Goal: Information Seeking & Learning: Check status

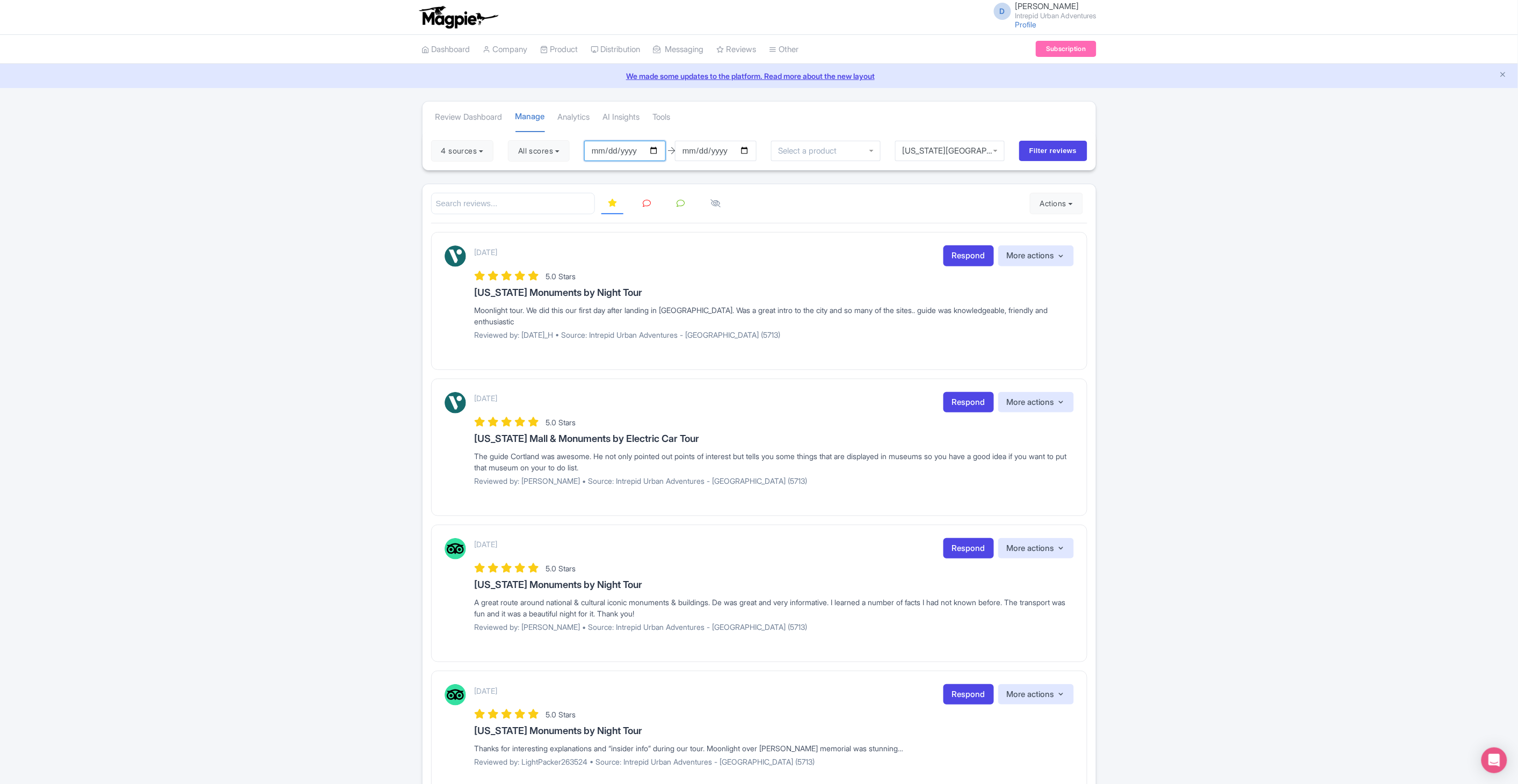
click at [655, 149] on input "[DATE]" at bounding box center [624, 151] width 81 height 21
type input "[DATE]"
click at [746, 148] on input "[DATE]" at bounding box center [716, 151] width 81 height 21
type input "[DATE]"
click at [1067, 153] on input "Filter reviews" at bounding box center [1054, 151] width 68 height 21
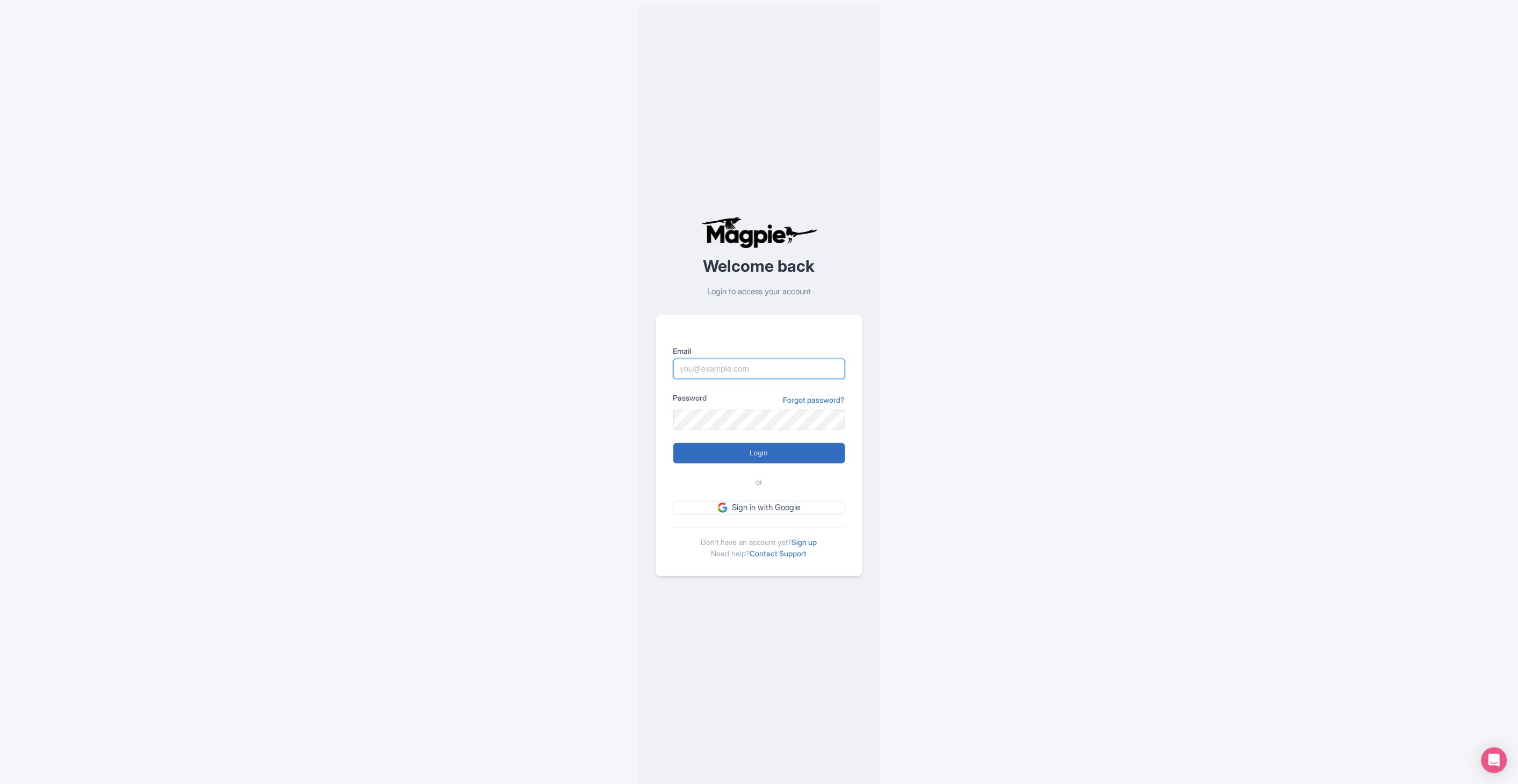
type input "deejay.reinhard@intrepidtravel.com"
click at [791, 452] on input "Login" at bounding box center [759, 453] width 172 height 21
type input "Logging in..."
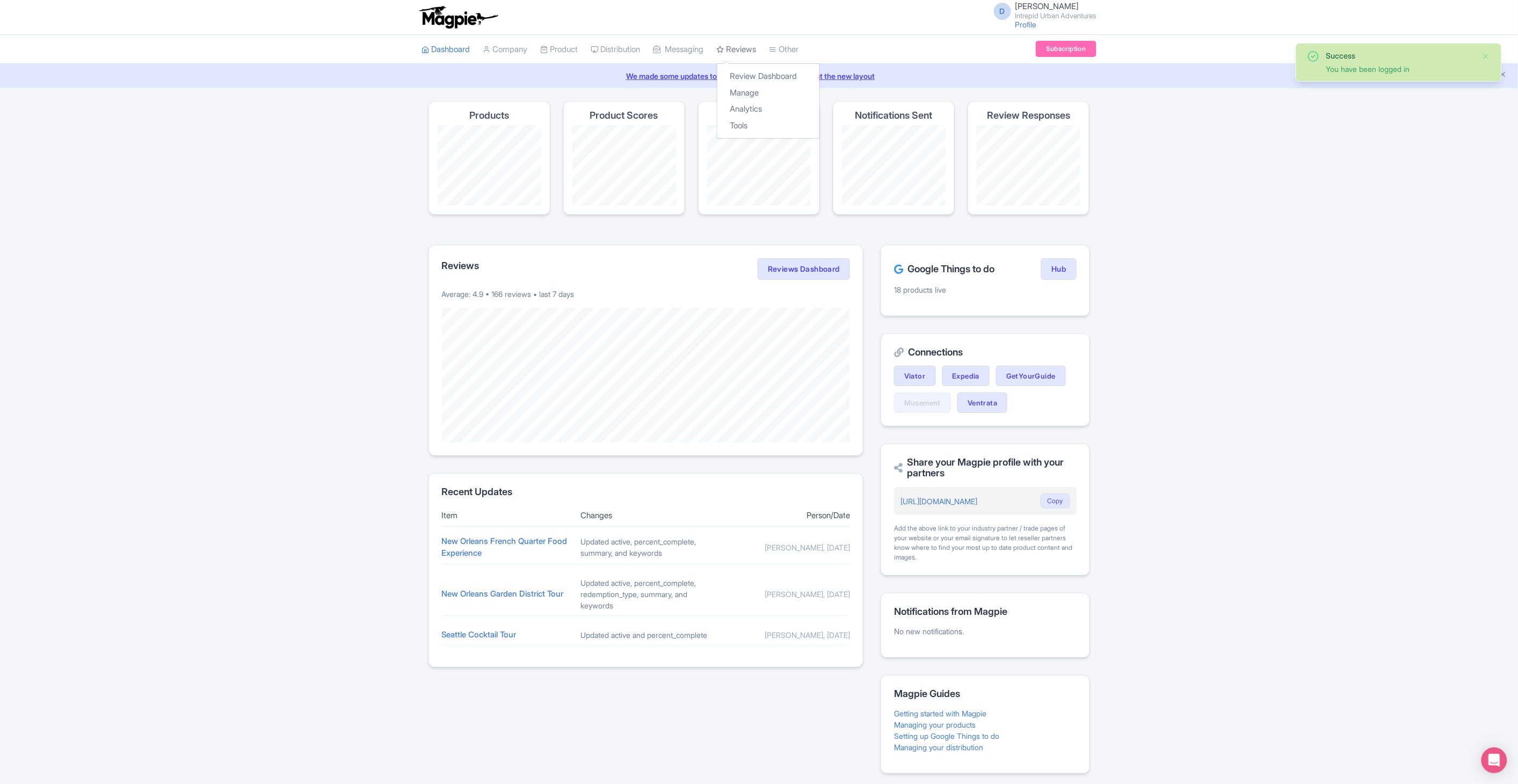
click at [738, 50] on link "Reviews" at bounding box center [737, 50] width 40 height 30
click at [756, 88] on link "Manage" at bounding box center [768, 93] width 102 height 17
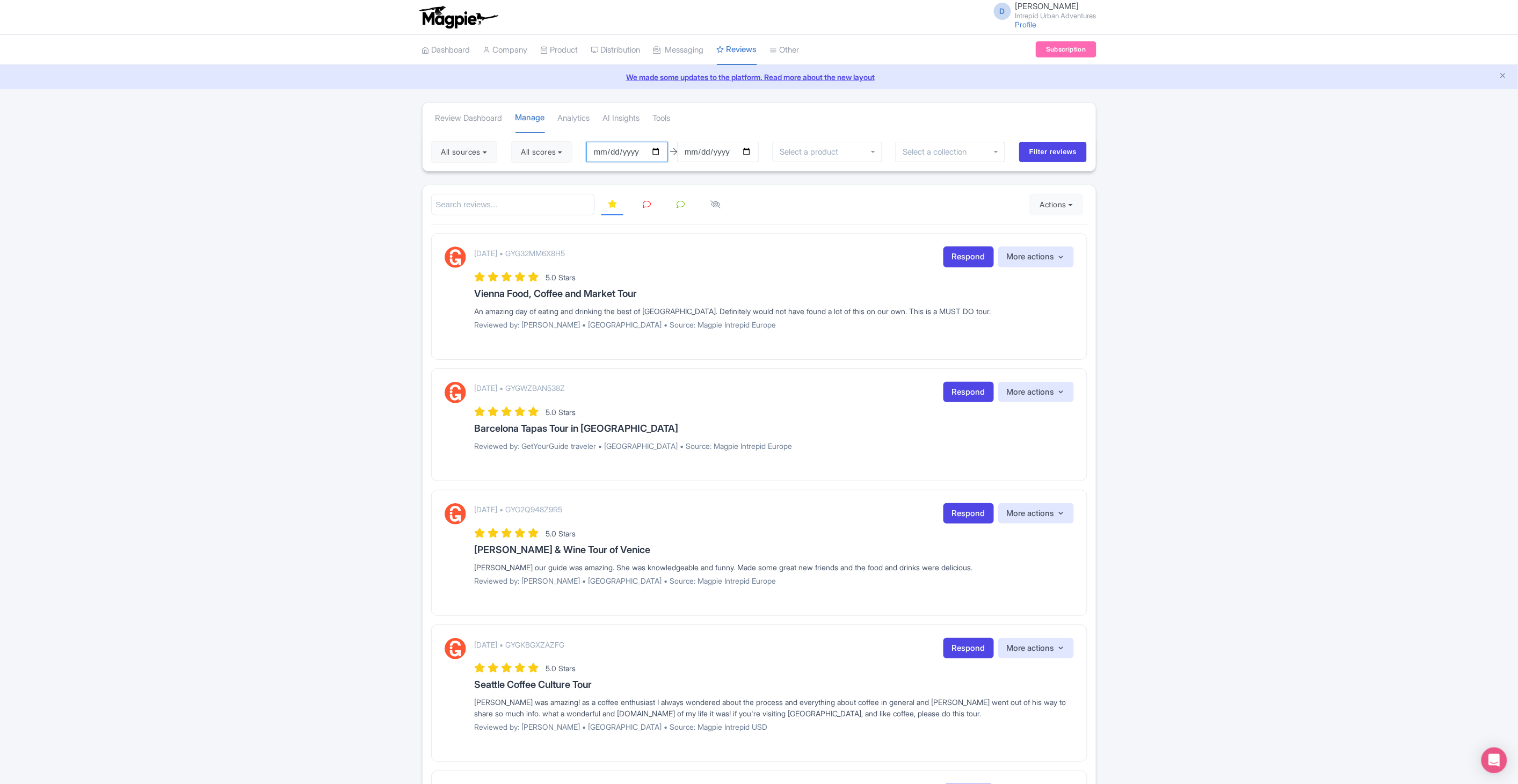
click at [663, 146] on input "2025-05-16" at bounding box center [627, 151] width 81 height 21
type input "2025-08-02"
click at [750, 150] on input "[DATE]" at bounding box center [718, 151] width 81 height 21
click at [954, 149] on input "select-one" at bounding box center [938, 152] width 72 height 10
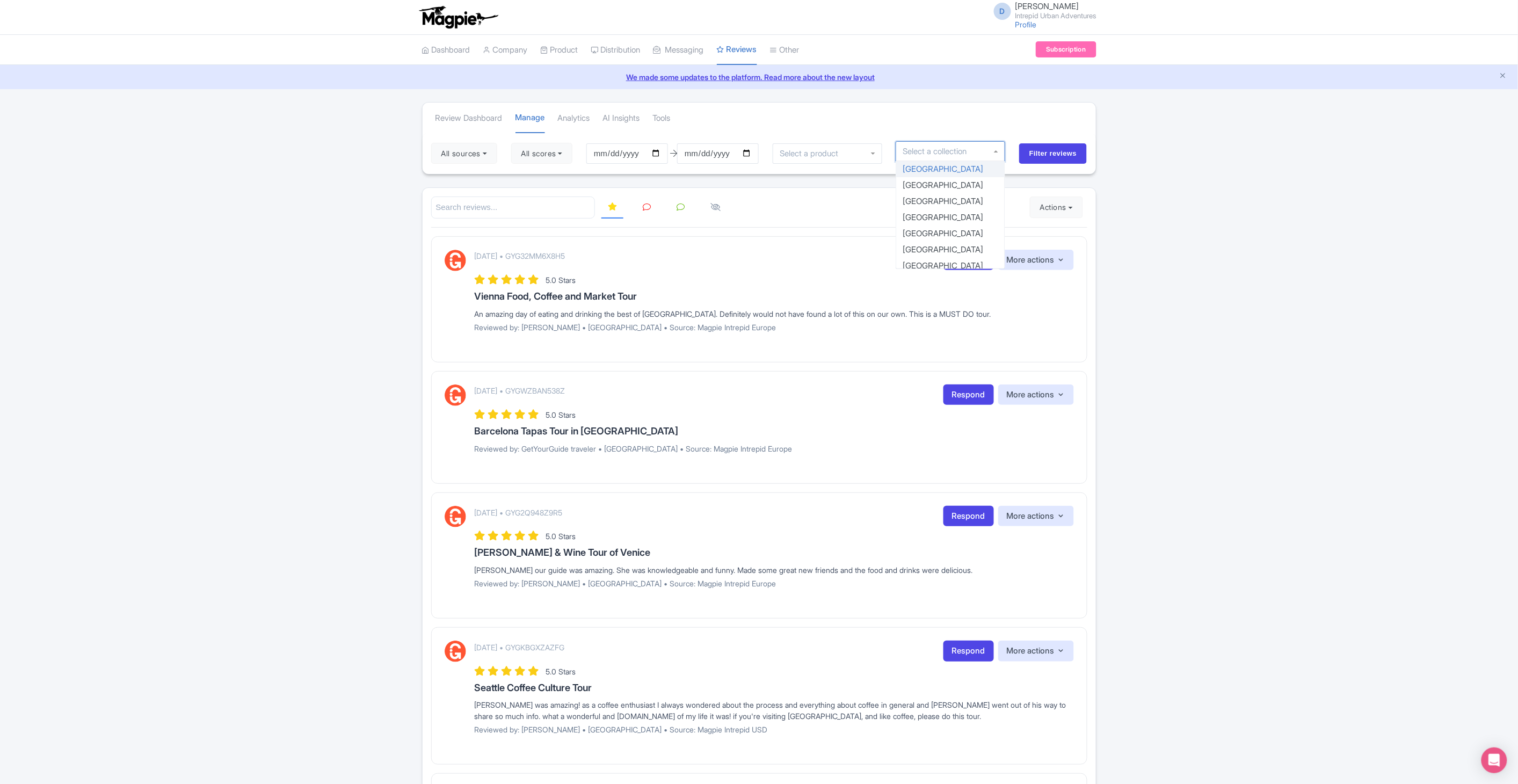
click at [905, 148] on input "select-one" at bounding box center [938, 151] width 72 height 10
type input "was"
click at [913, 159] on div at bounding box center [950, 151] width 110 height 21
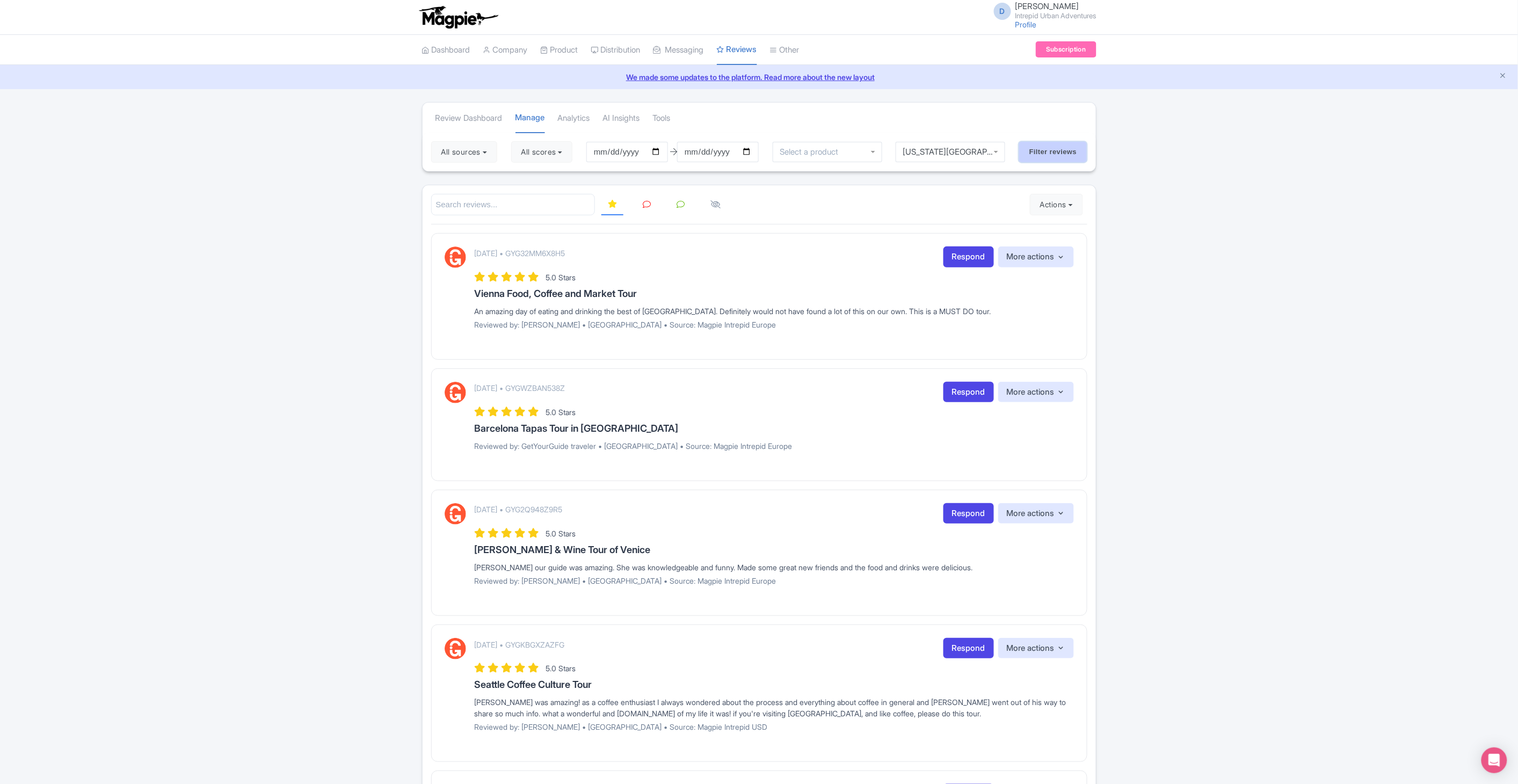
click at [1025, 152] on input "Filter reviews" at bounding box center [1054, 151] width 68 height 21
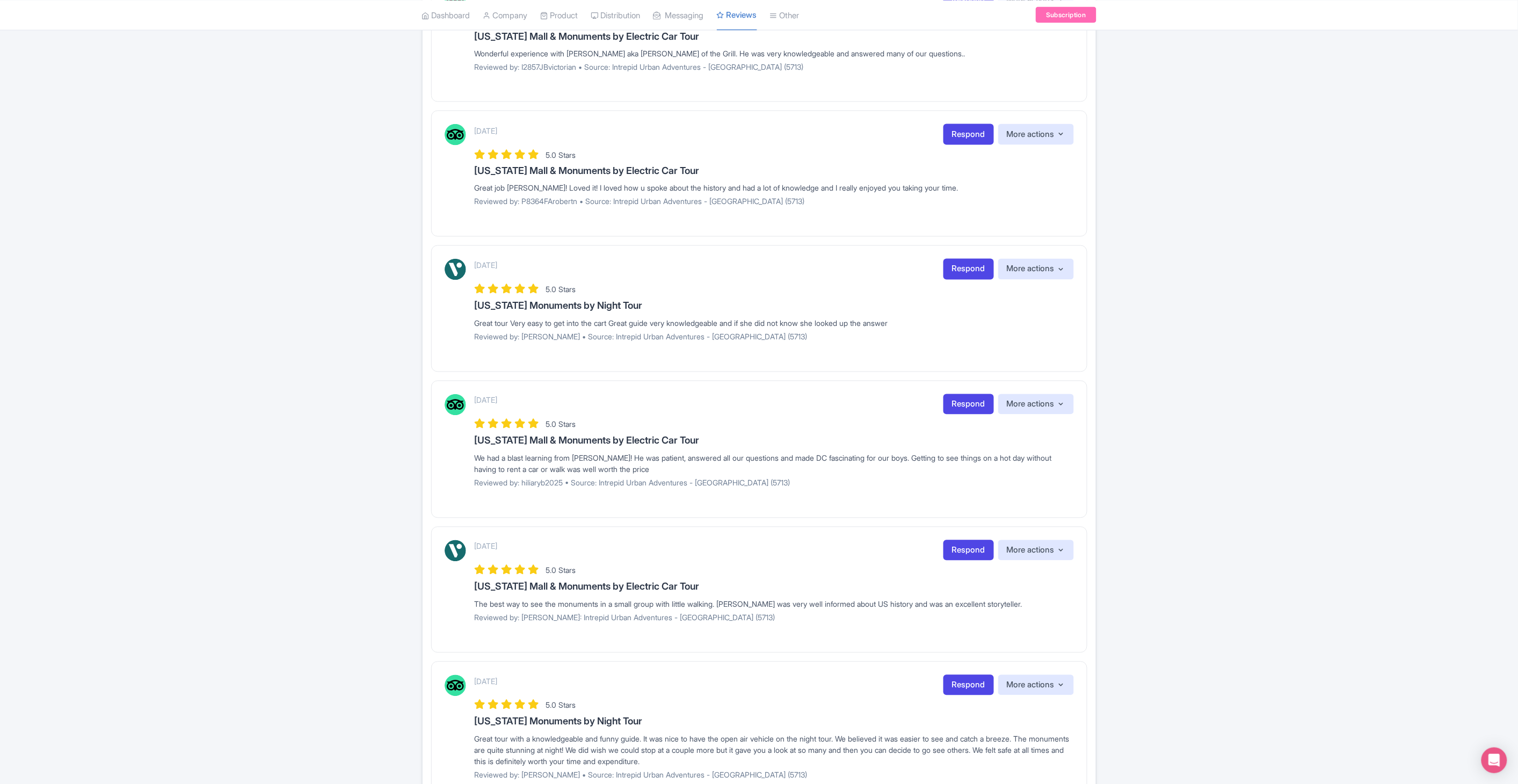
scroll to position [926, 0]
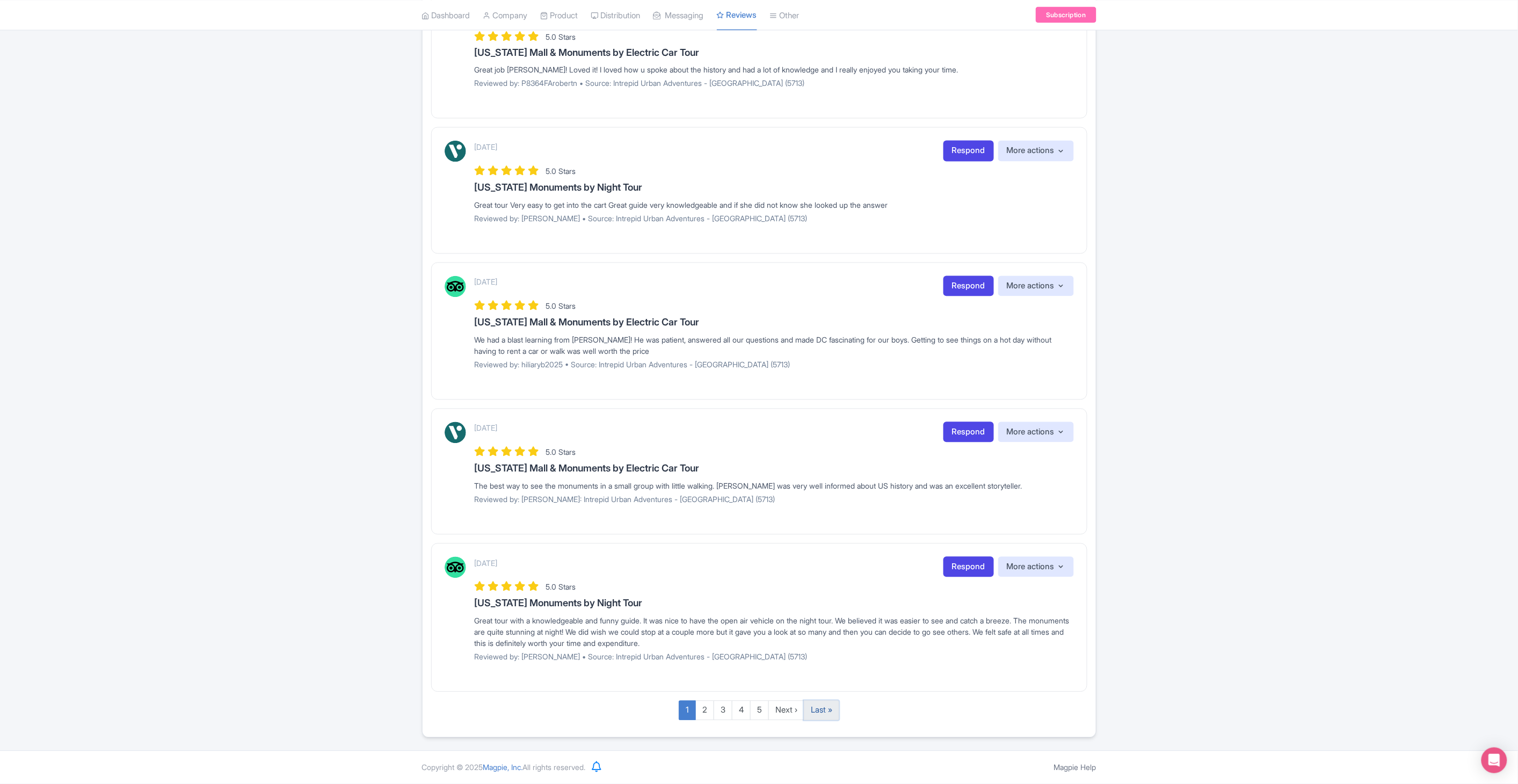
click at [828, 709] on link "Last »" at bounding box center [822, 710] width 35 height 20
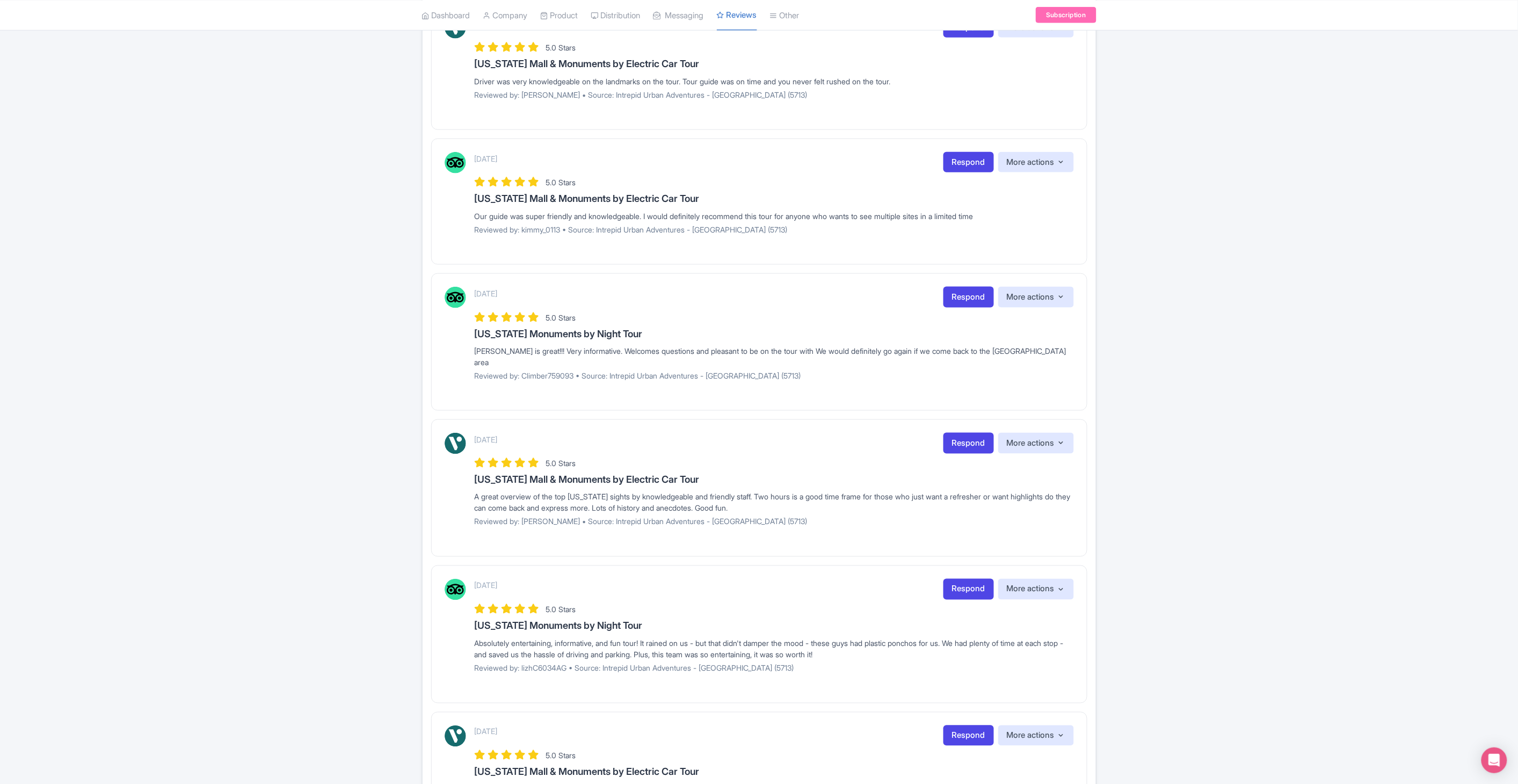
scroll to position [645, 0]
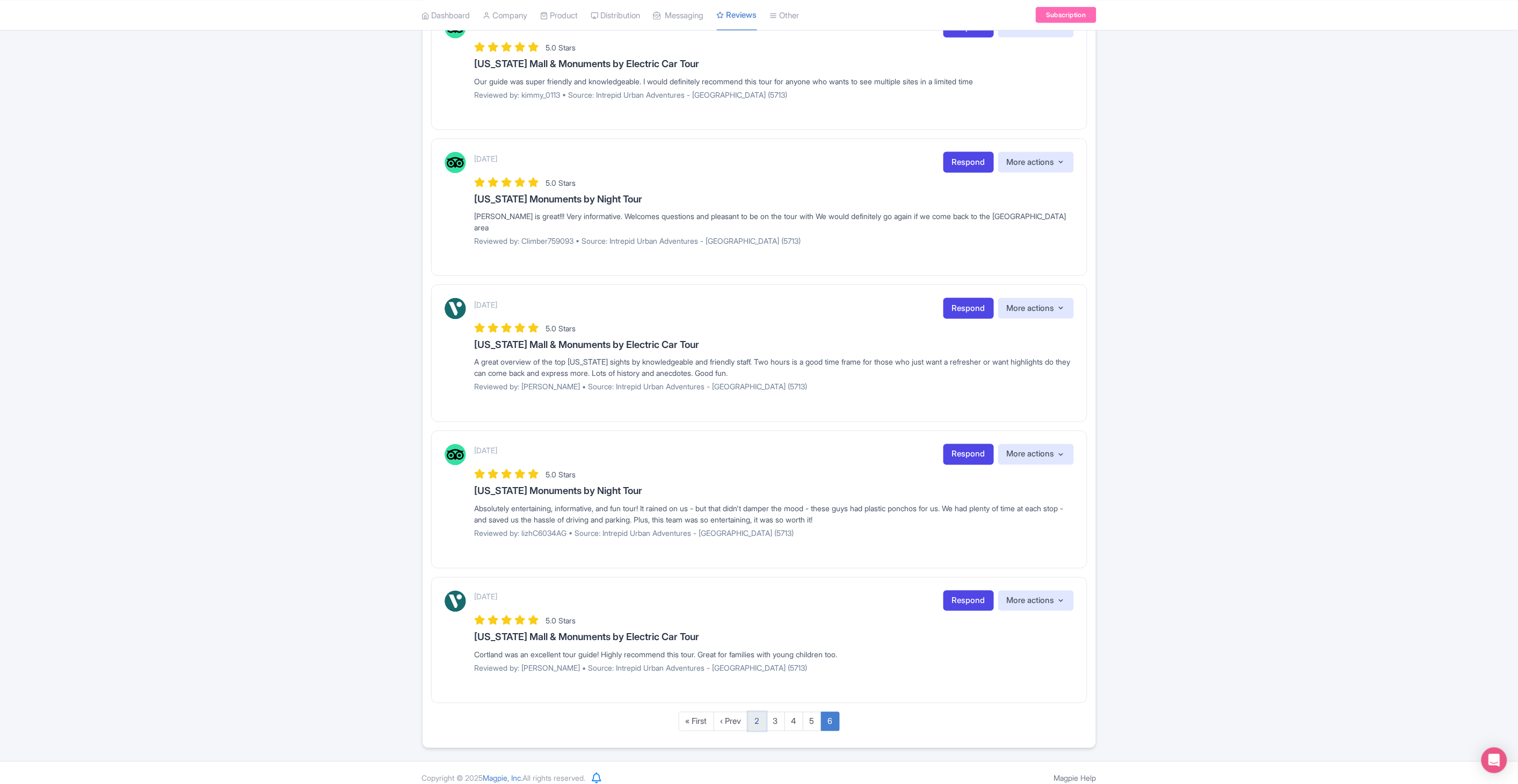
click at [763, 712] on link "2" at bounding box center [758, 722] width 19 height 20
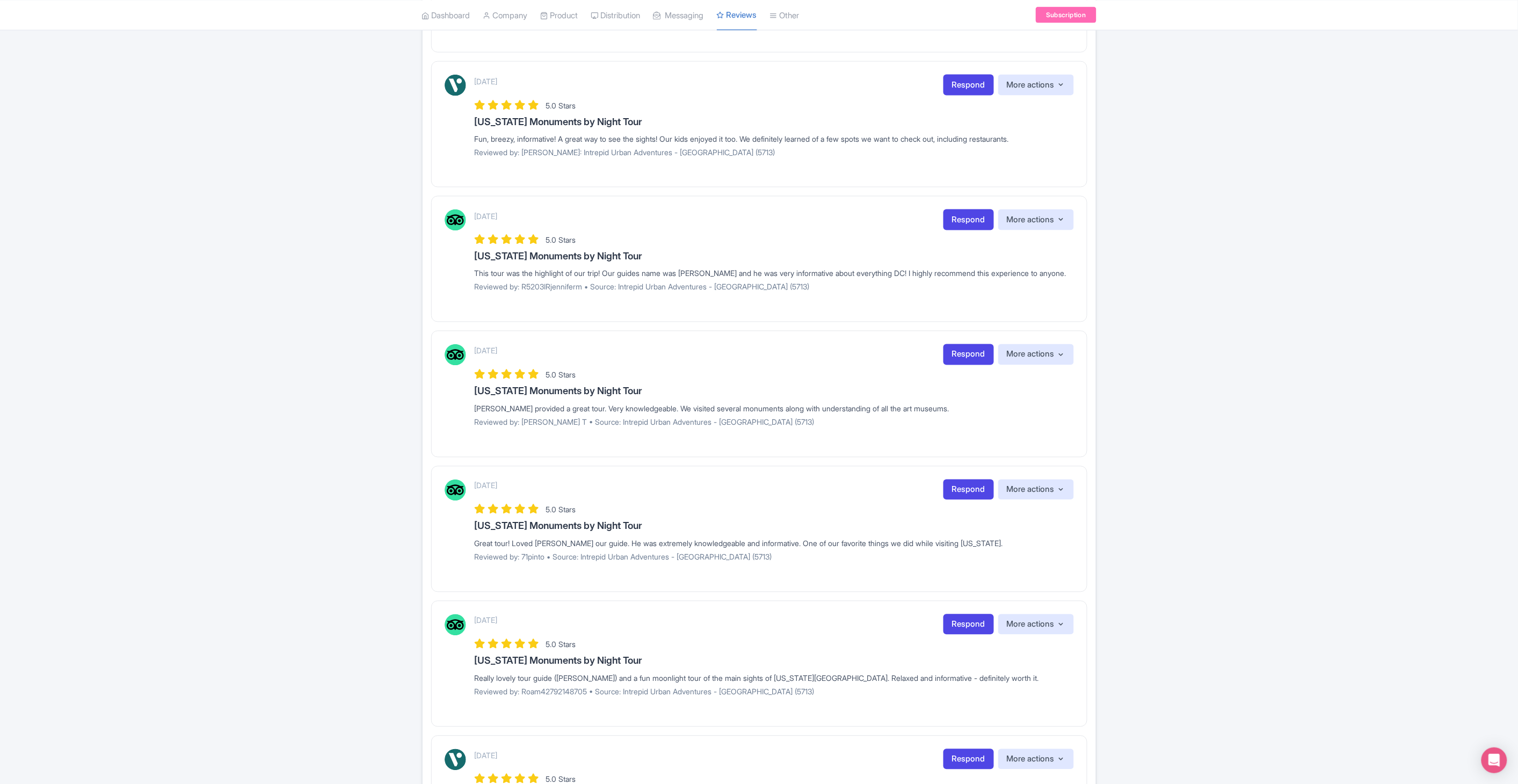
scroll to position [904, 0]
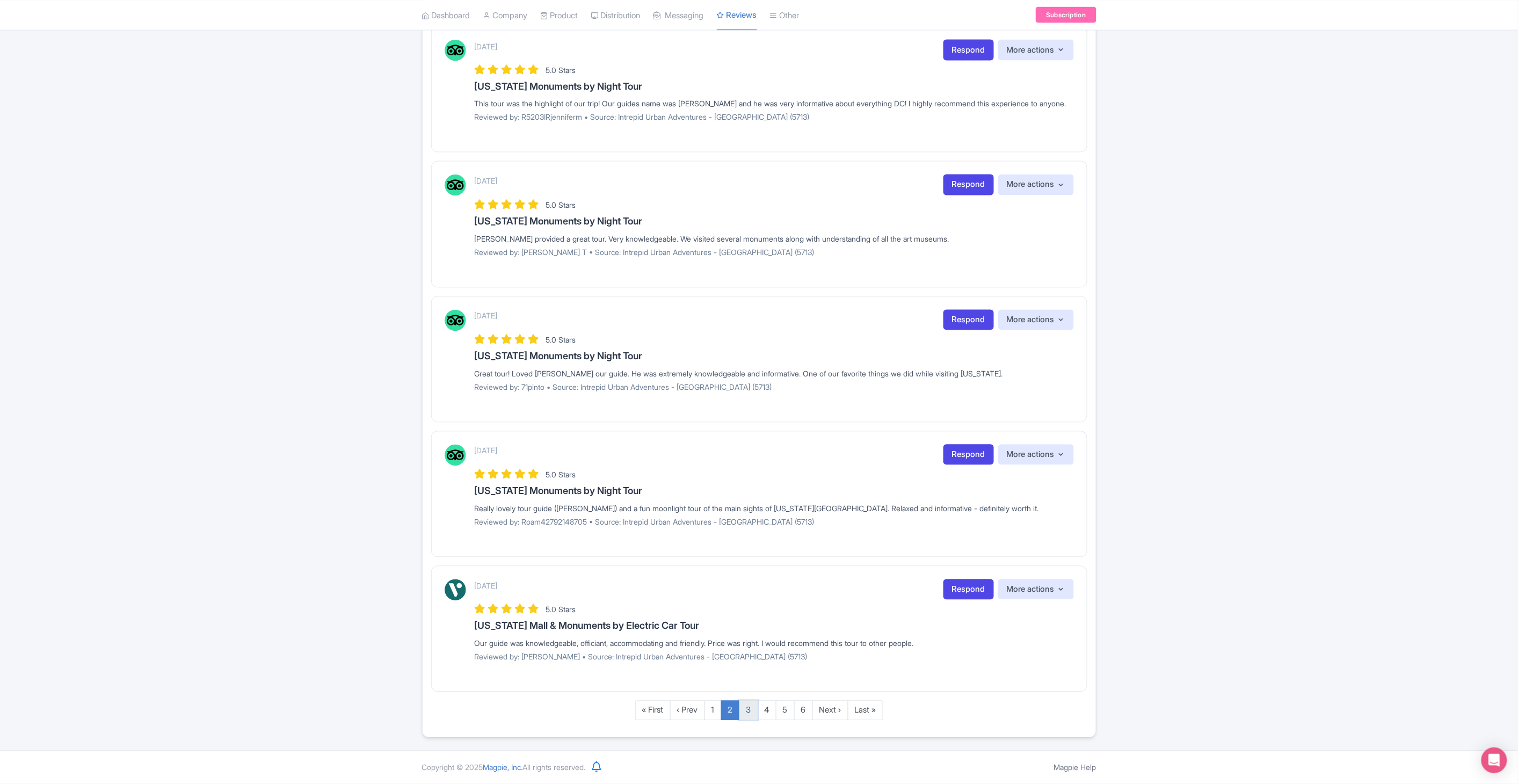
click at [754, 710] on link "3" at bounding box center [749, 710] width 19 height 20
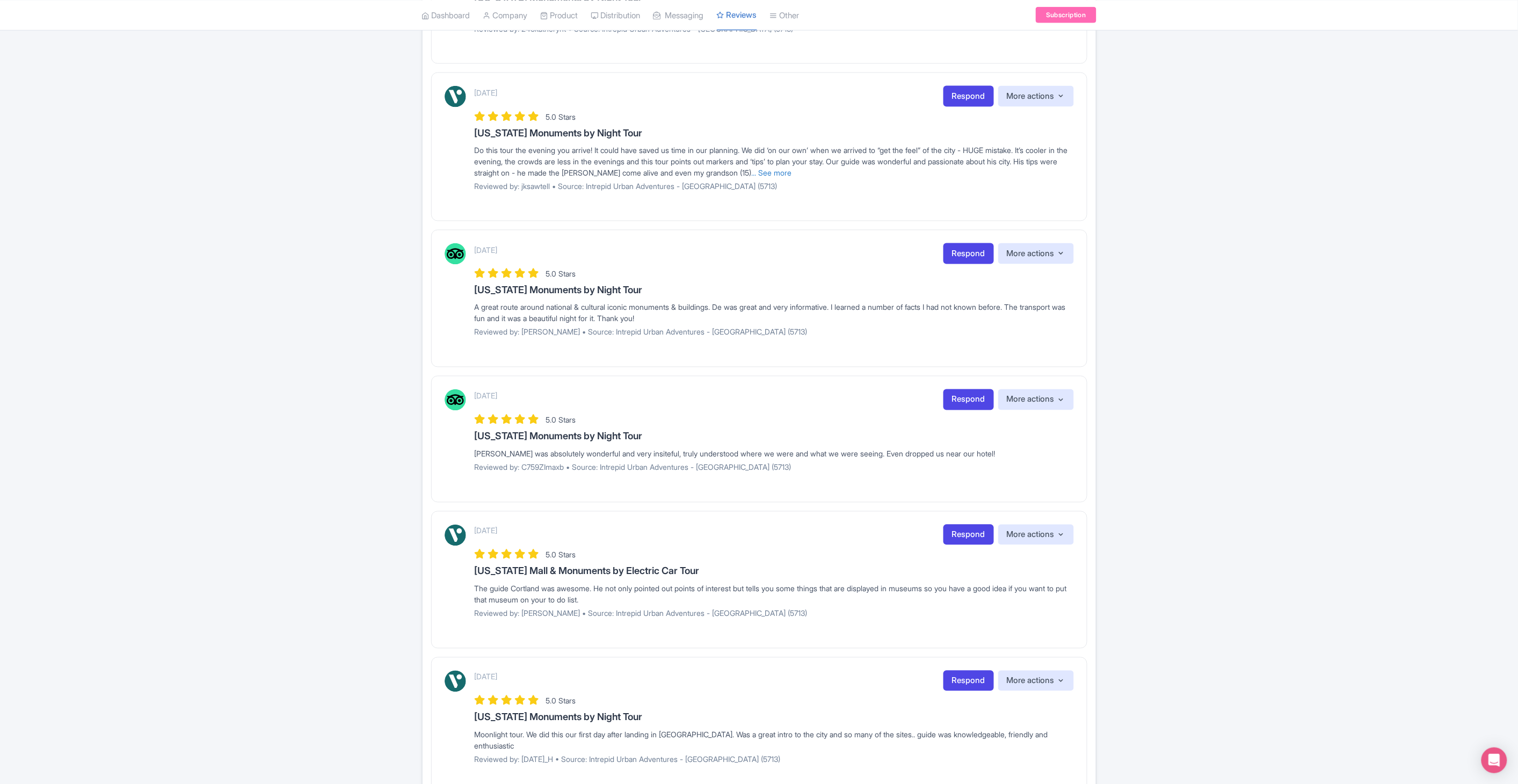
scroll to position [718, 0]
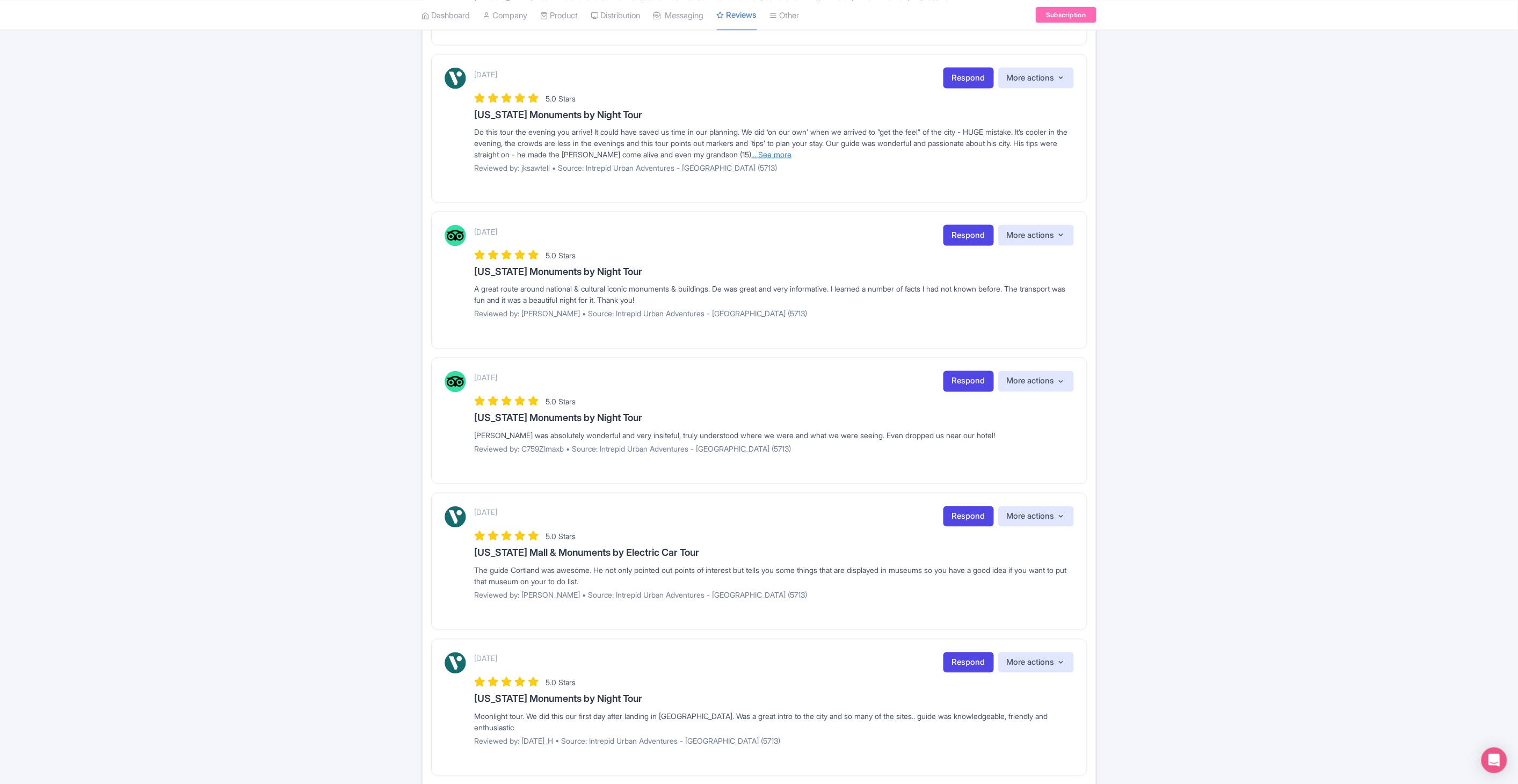
click at [792, 154] on link "... See more" at bounding box center [772, 154] width 40 height 9
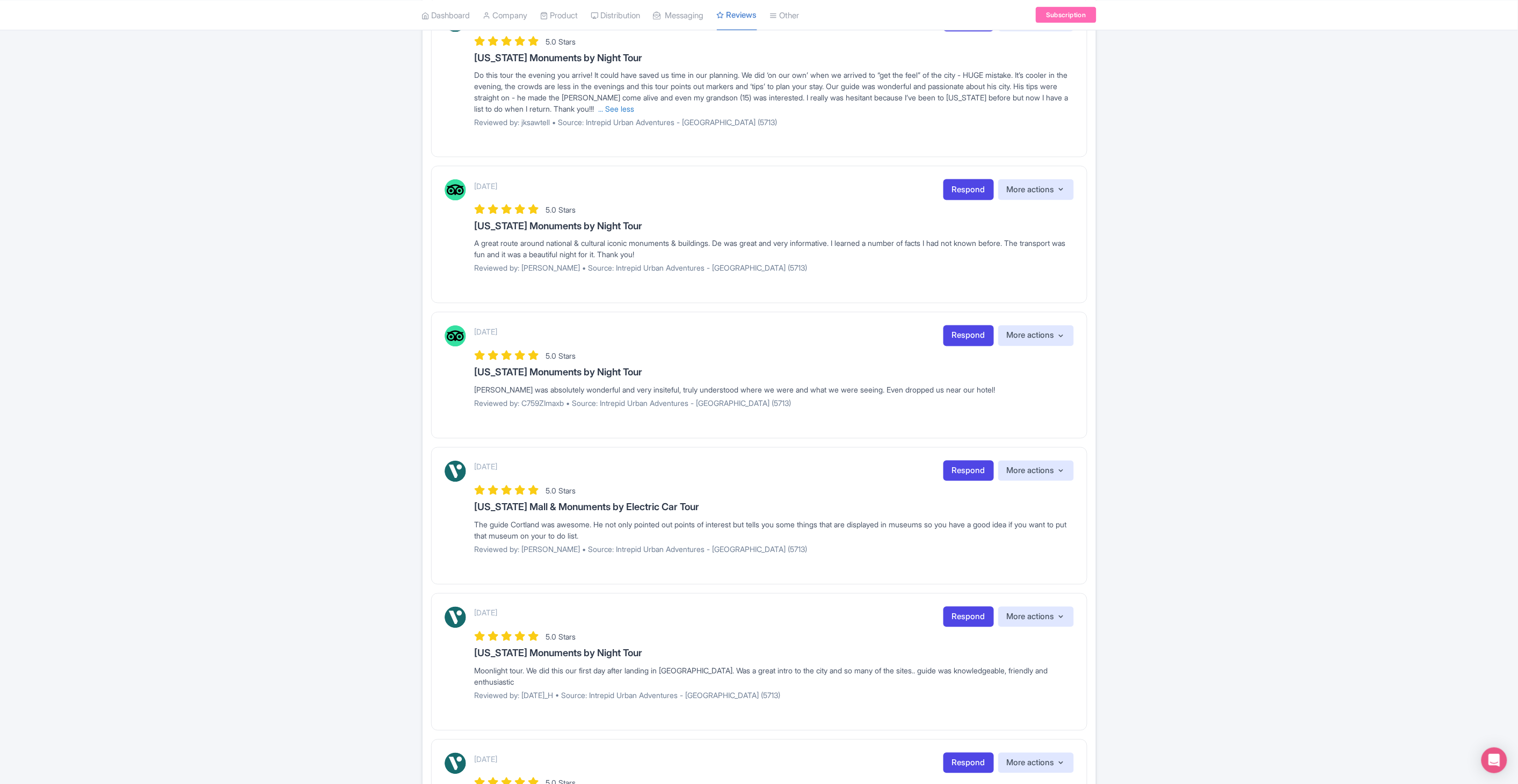
scroll to position [937, 0]
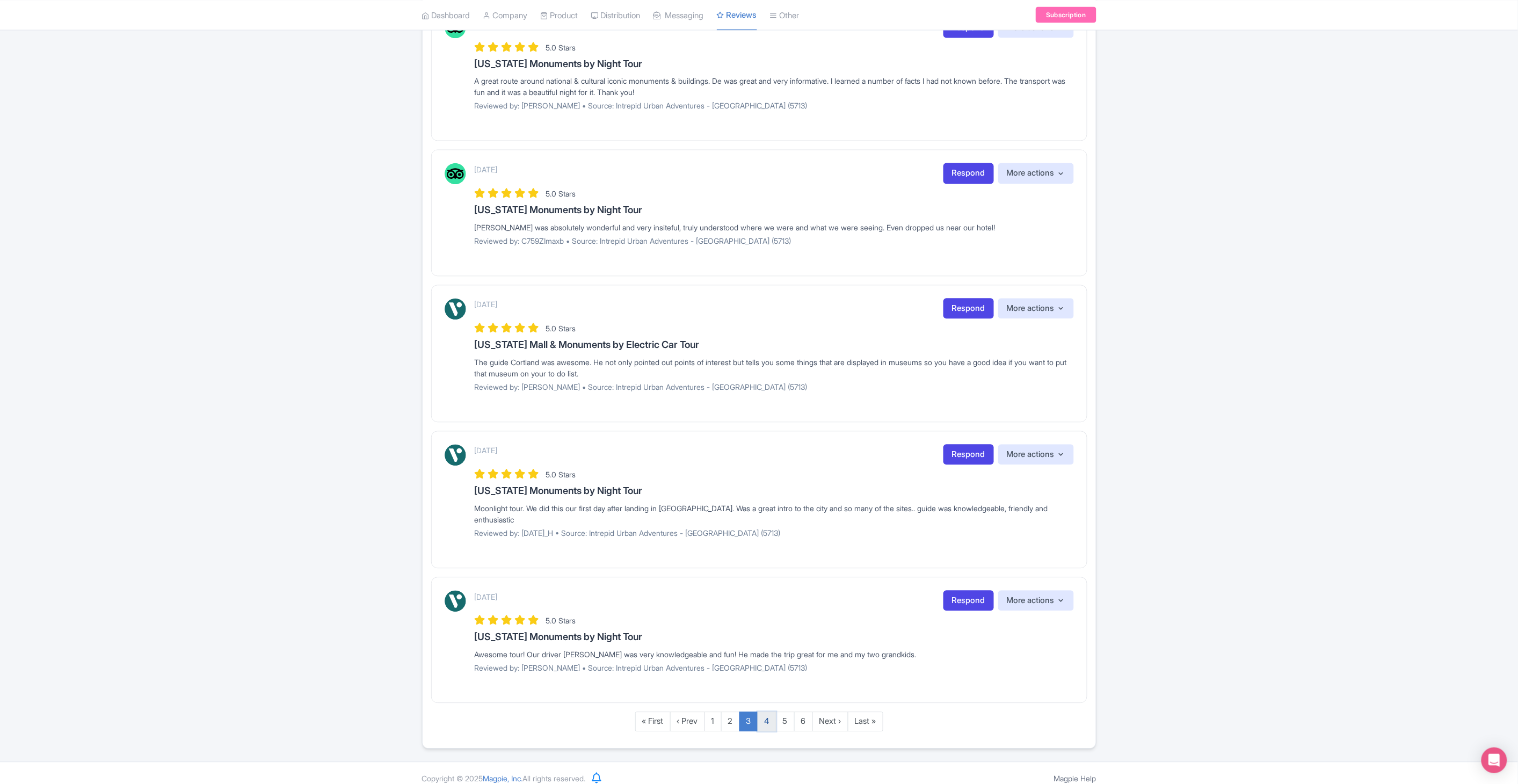
click at [769, 712] on link "4" at bounding box center [767, 722] width 19 height 20
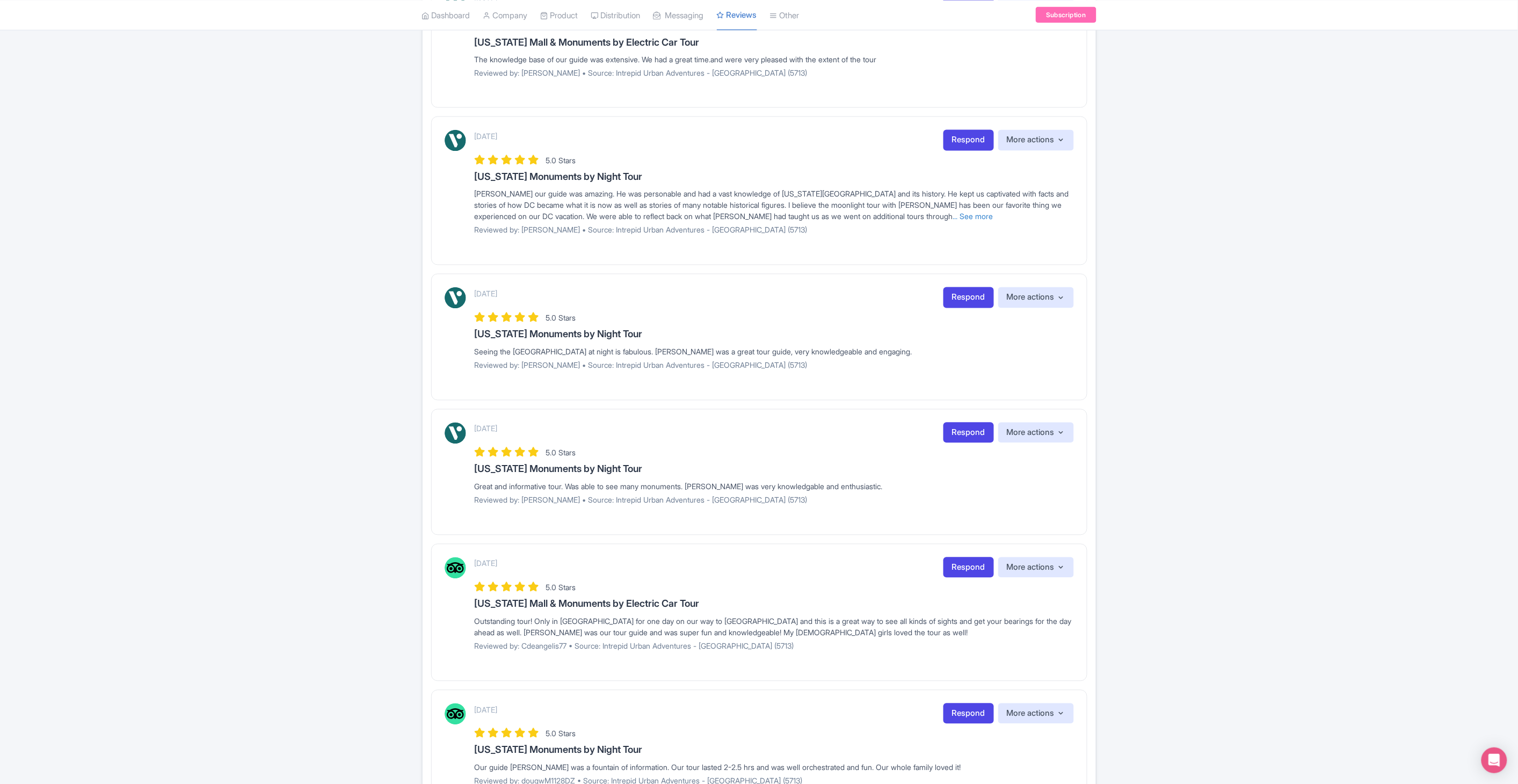
scroll to position [972, 0]
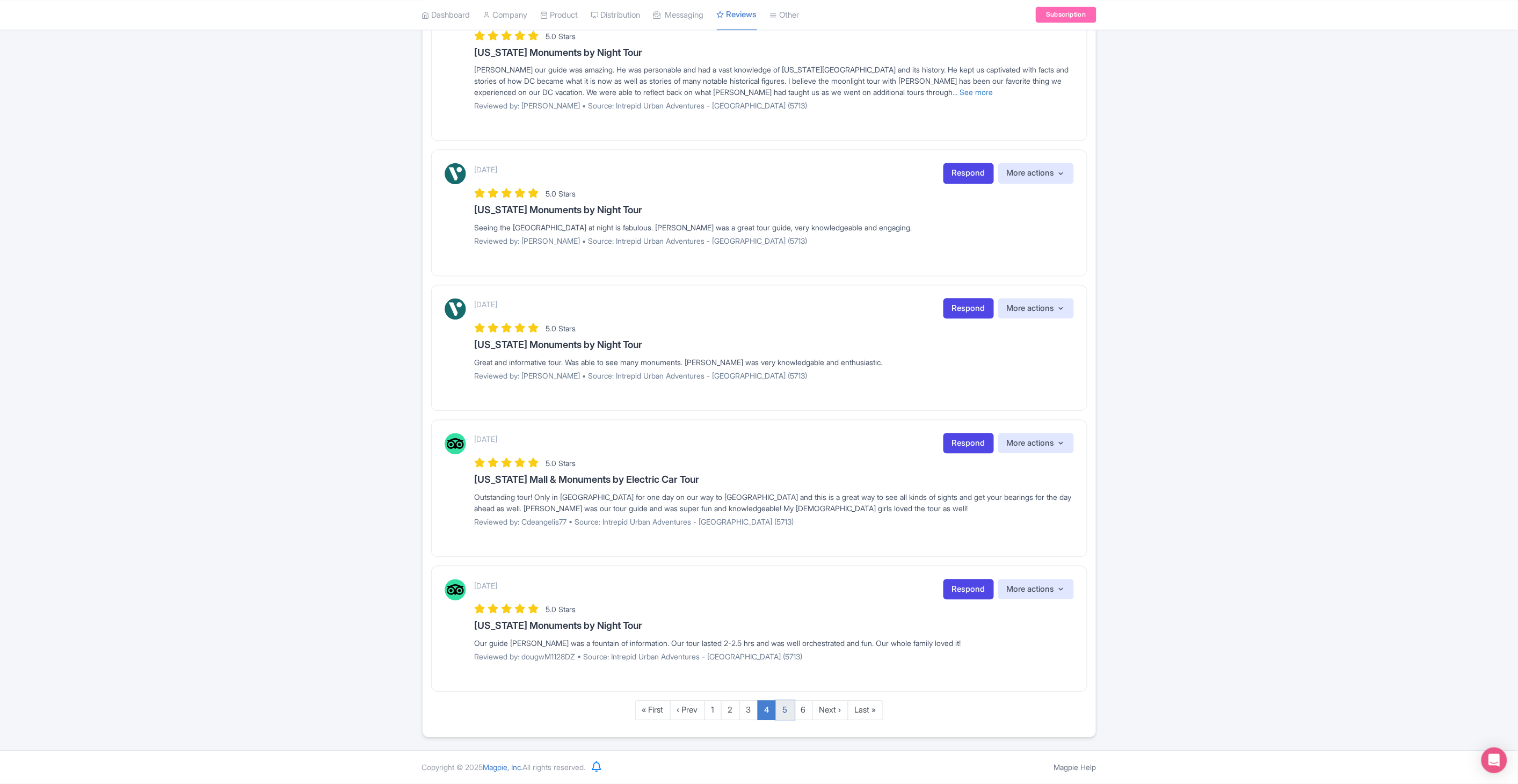
click at [782, 710] on link "5" at bounding box center [785, 710] width 19 height 20
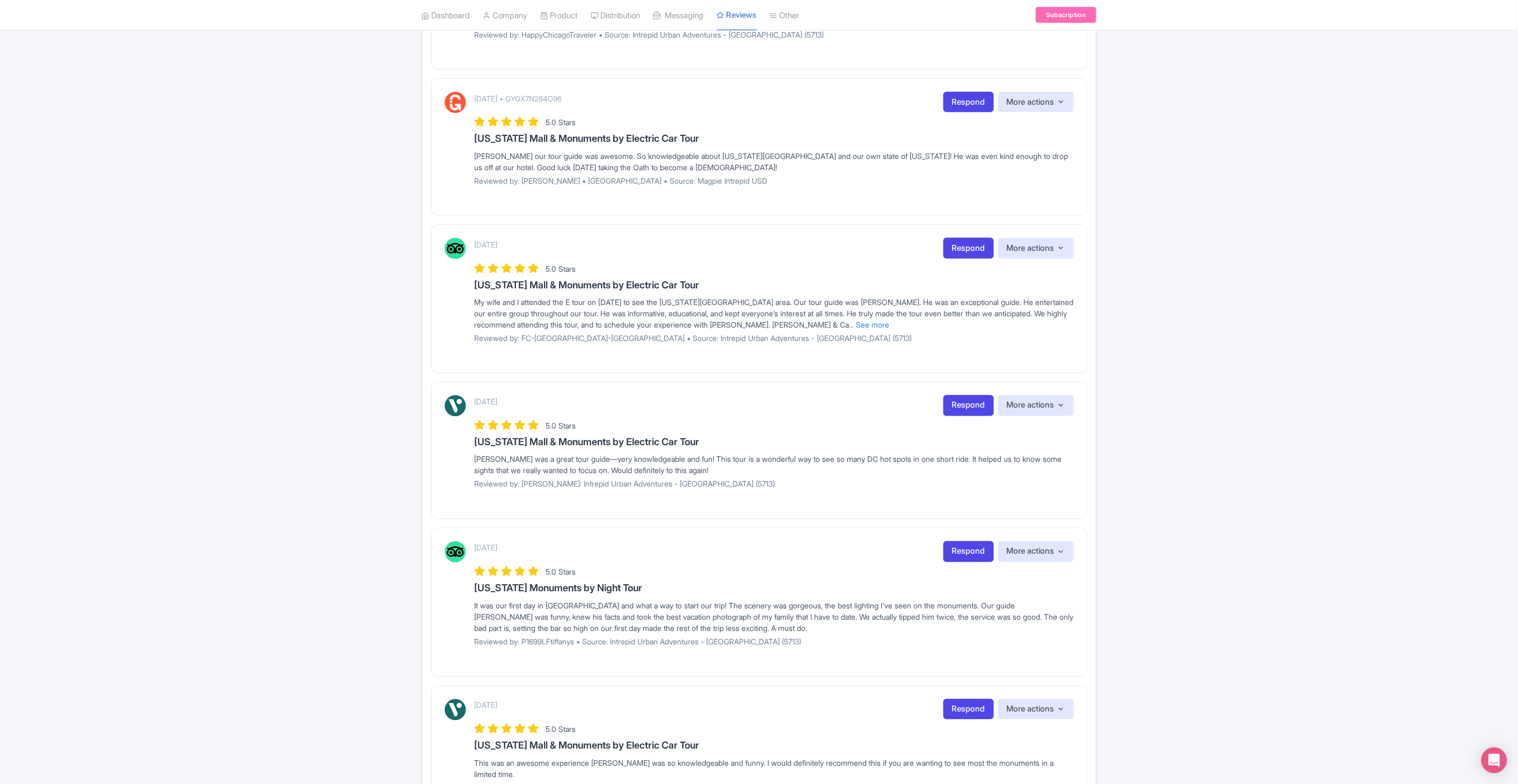
scroll to position [650, 0]
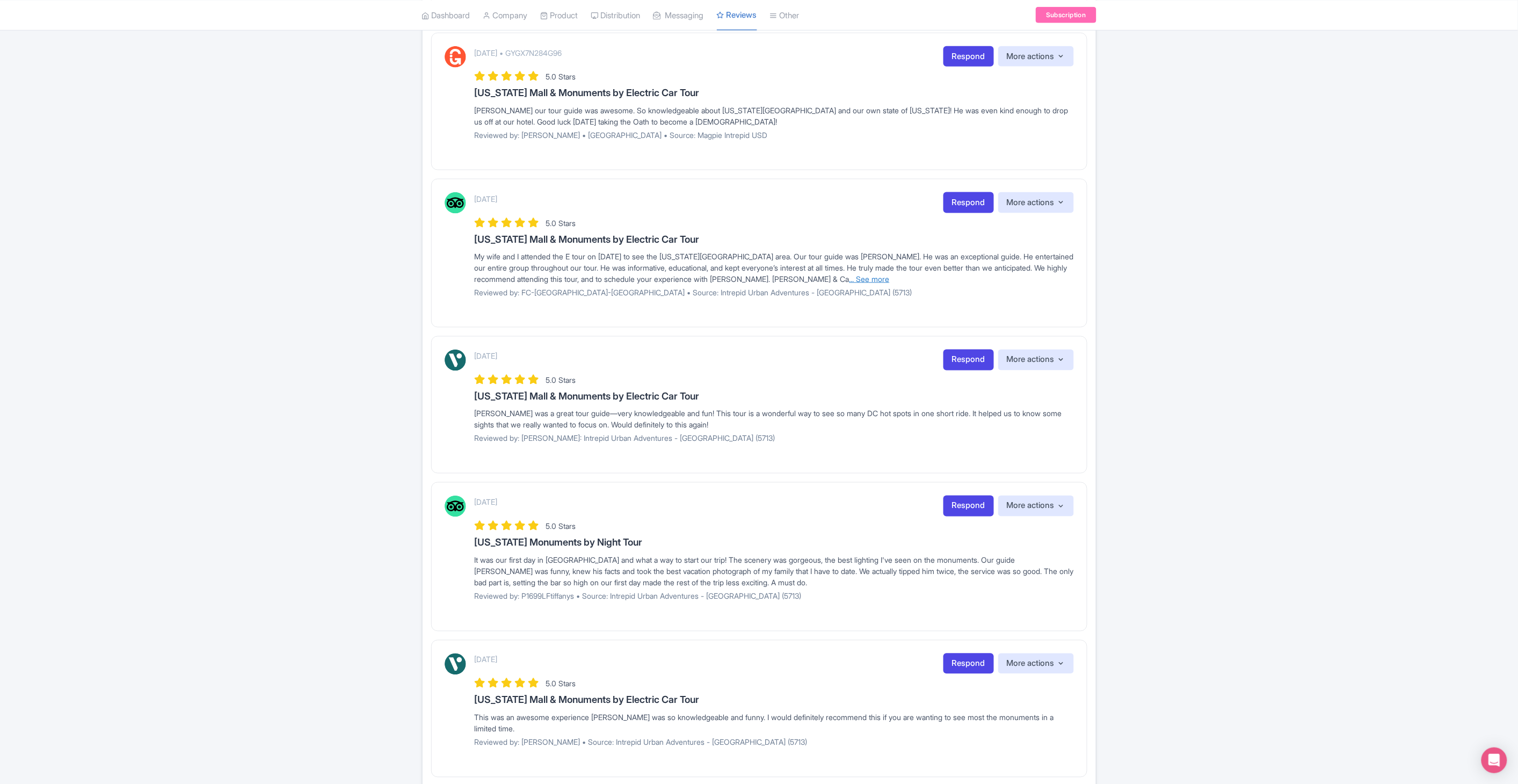
click at [854, 280] on link "... See more" at bounding box center [869, 279] width 40 height 9
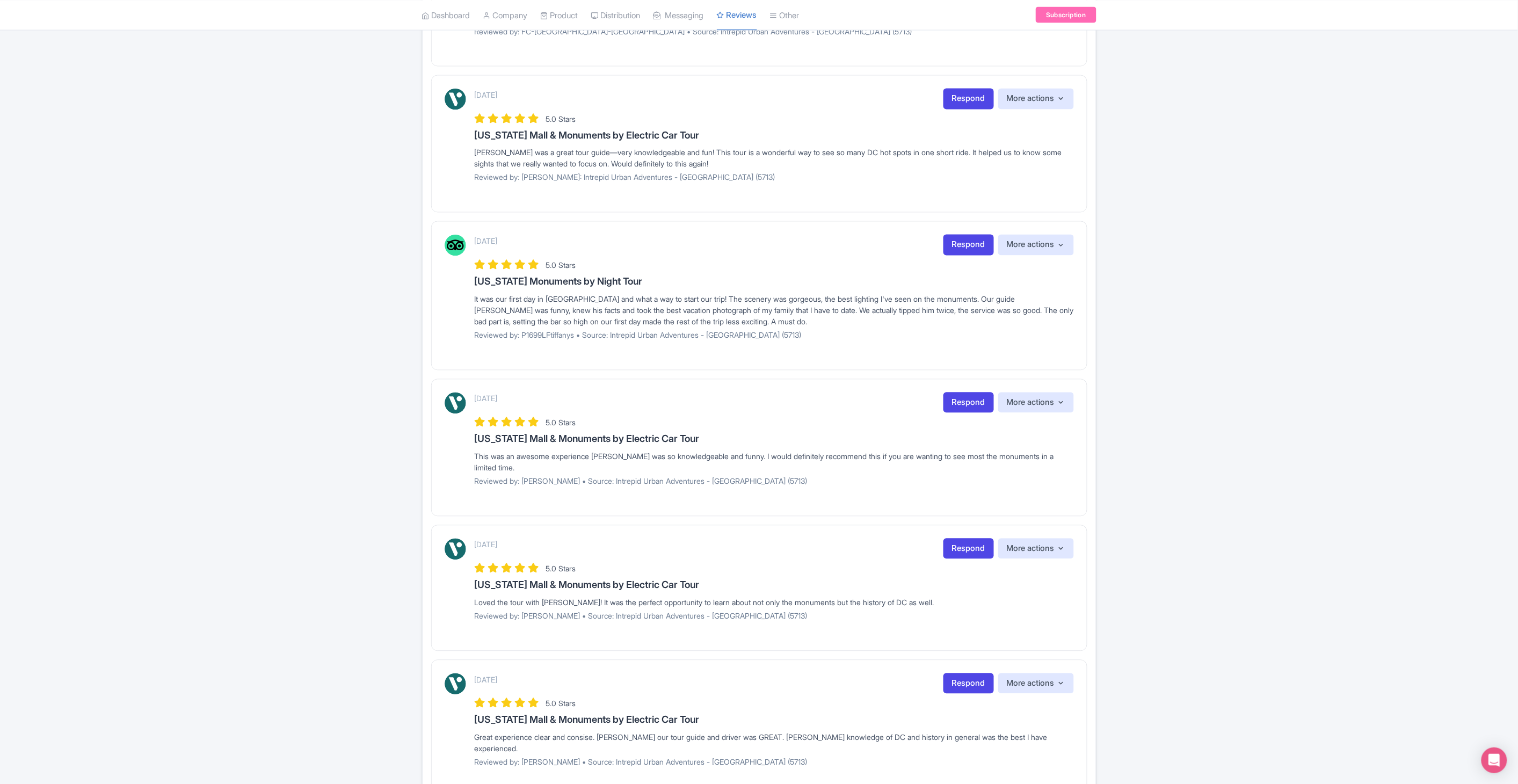
scroll to position [1005, 0]
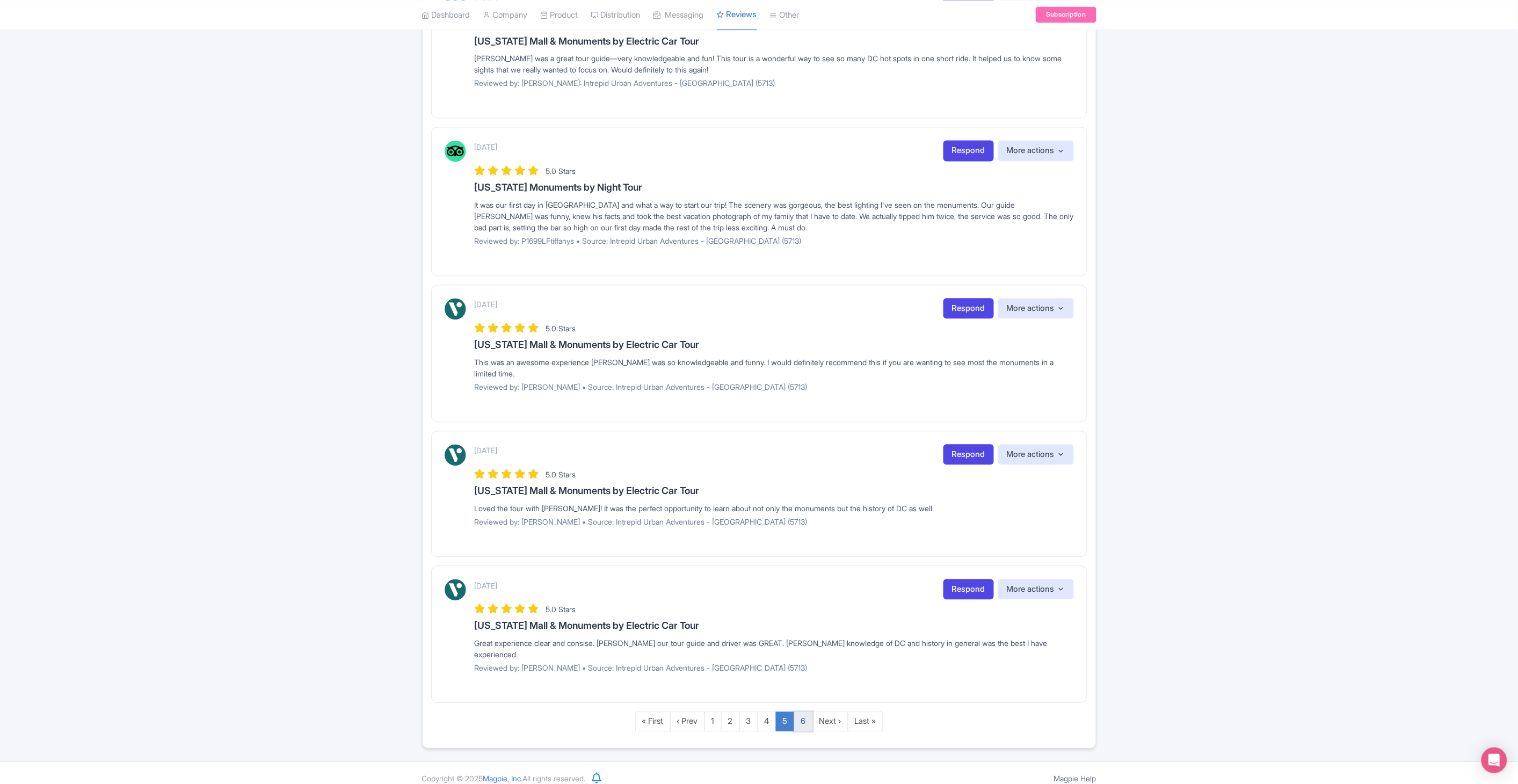
click at [809, 711] on link "6" at bounding box center [804, 721] width 19 height 20
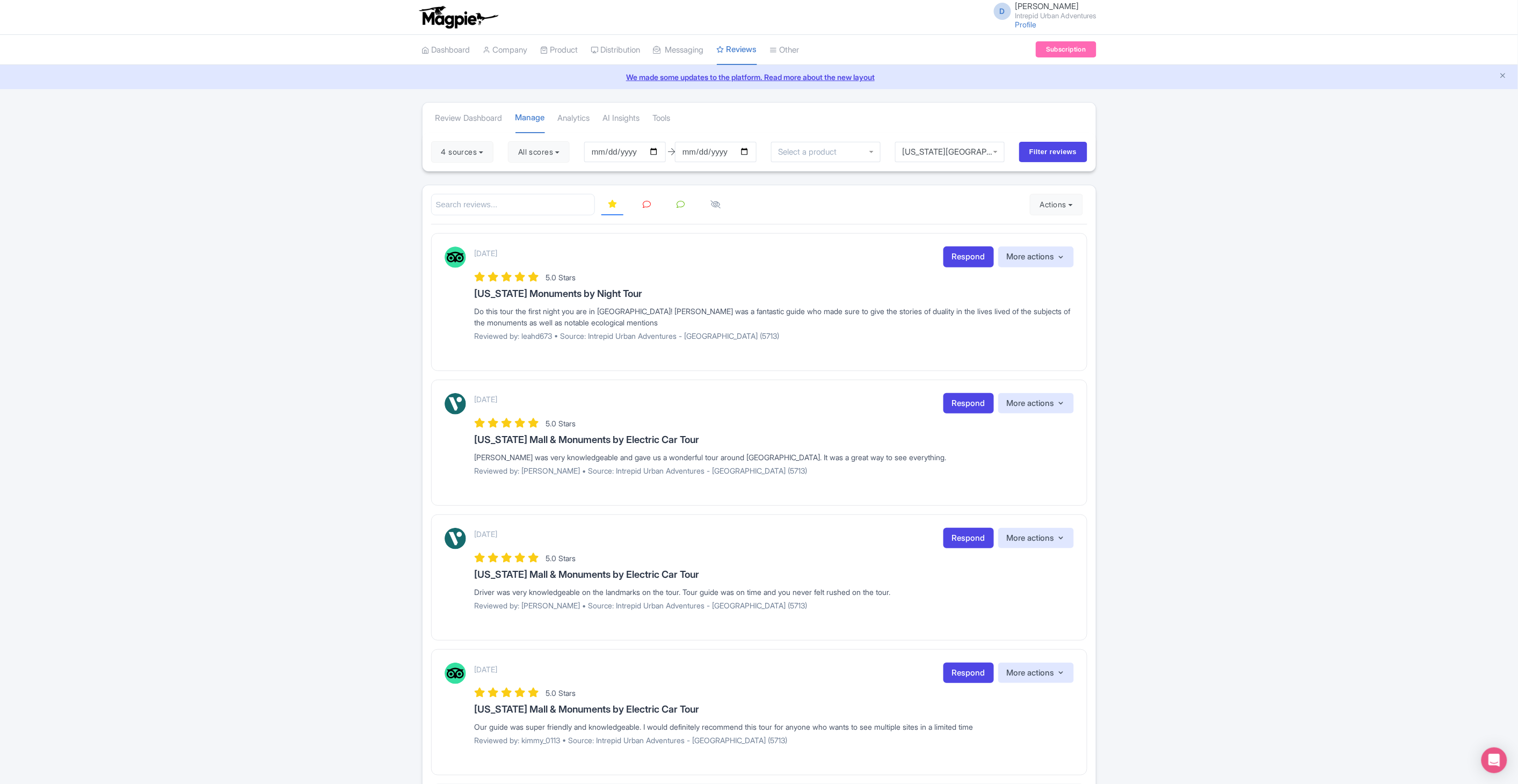
click at [1518, 146] on html "D DeeJay Reinhard Intrepid Urban Adventures Profile Users Settings Sign out Das…" at bounding box center [759, 392] width 1518 height 784
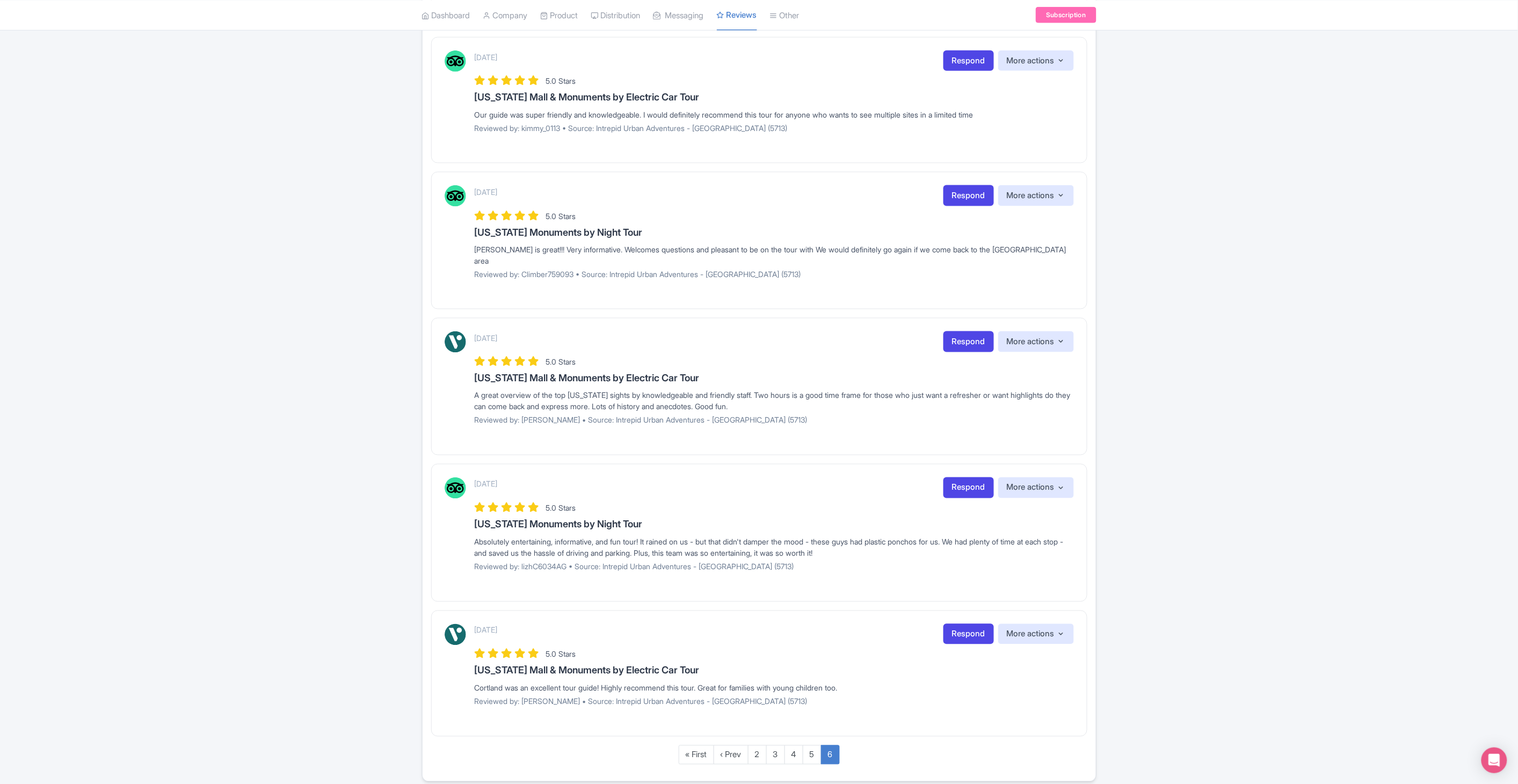
scroll to position [645, 0]
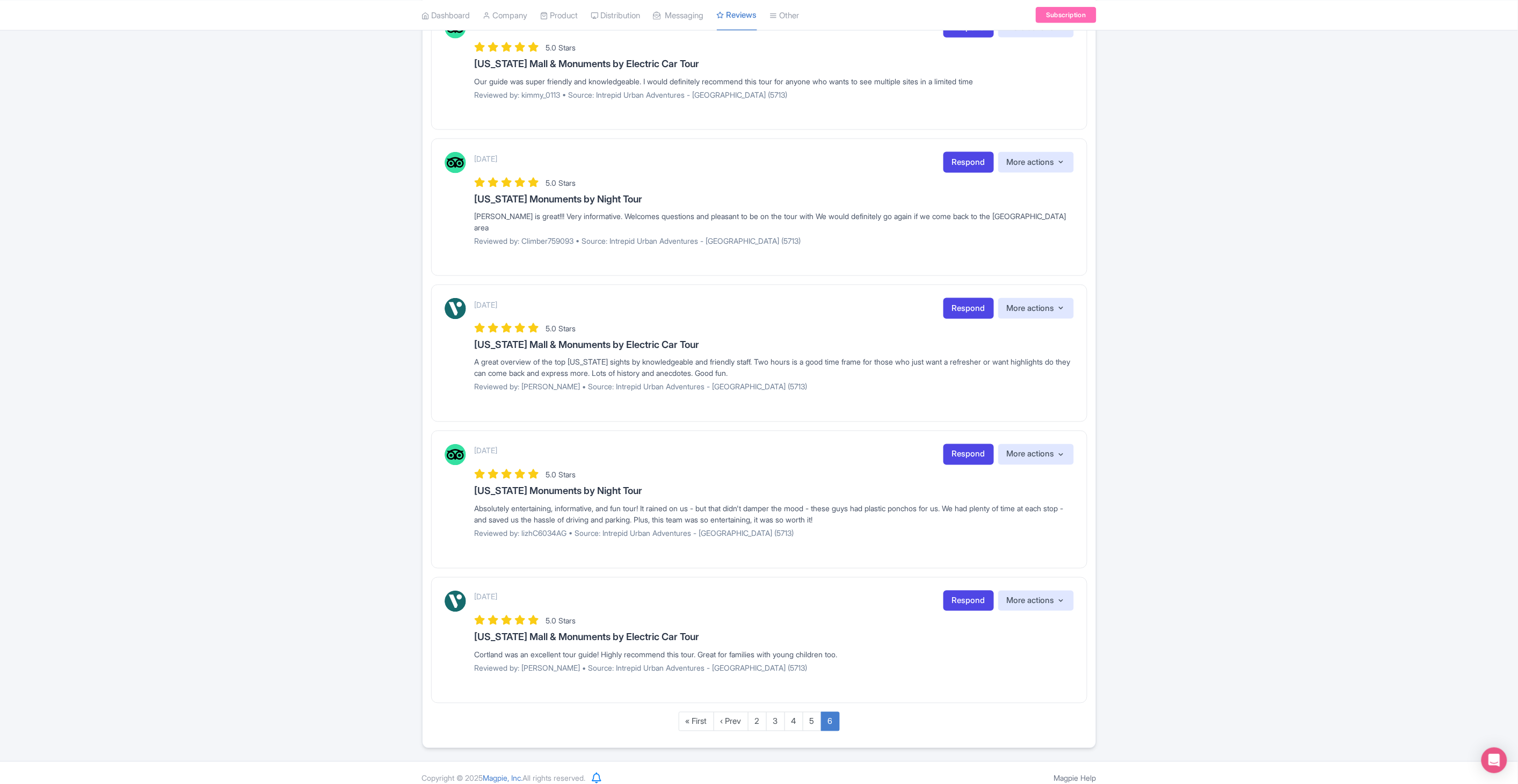
click at [1515, 388] on div "Review Dashboard Manage Analytics AI Insights Tools 4 sources Select all Desele…" at bounding box center [759, 102] width 1518 height 1291
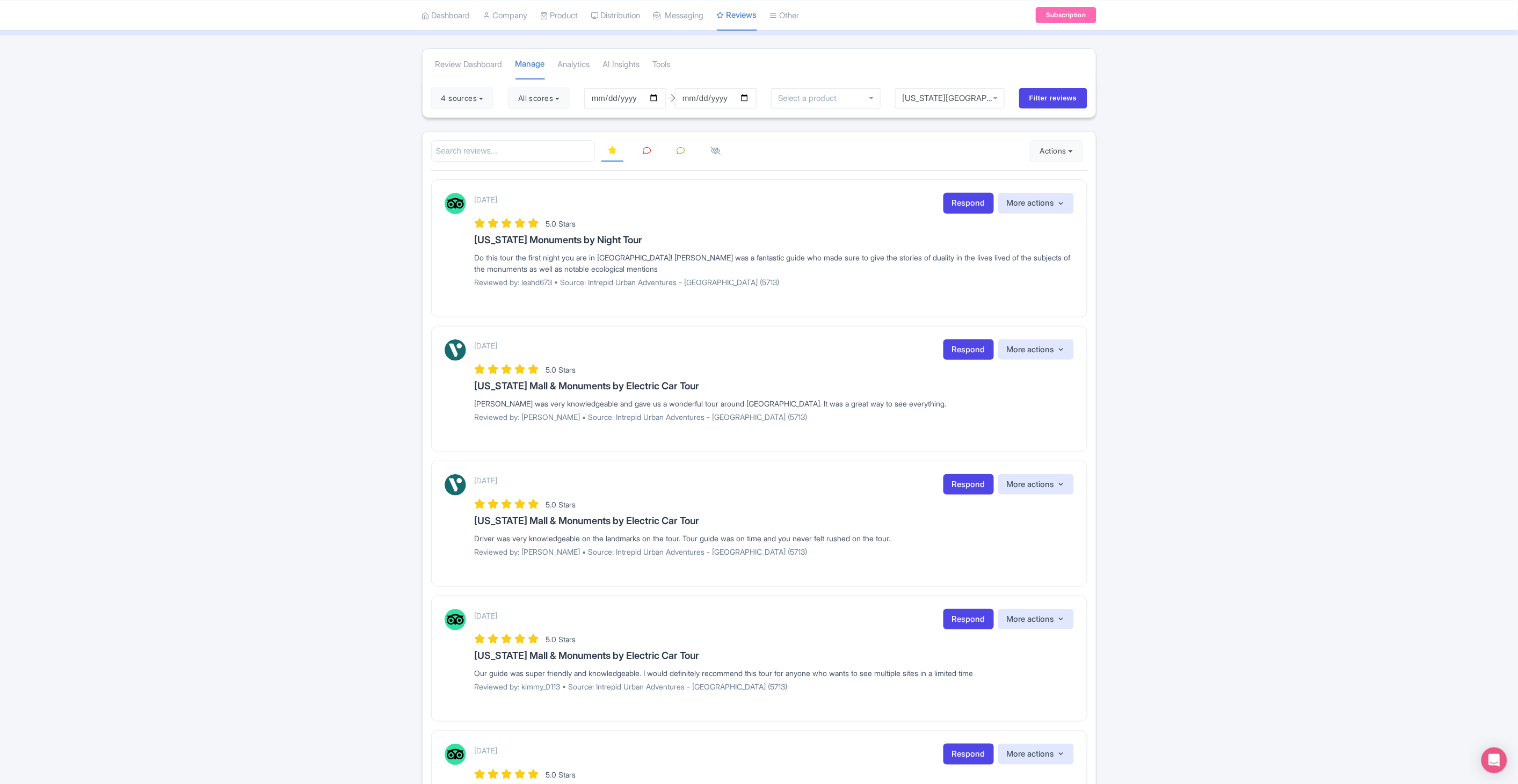
scroll to position [0, 0]
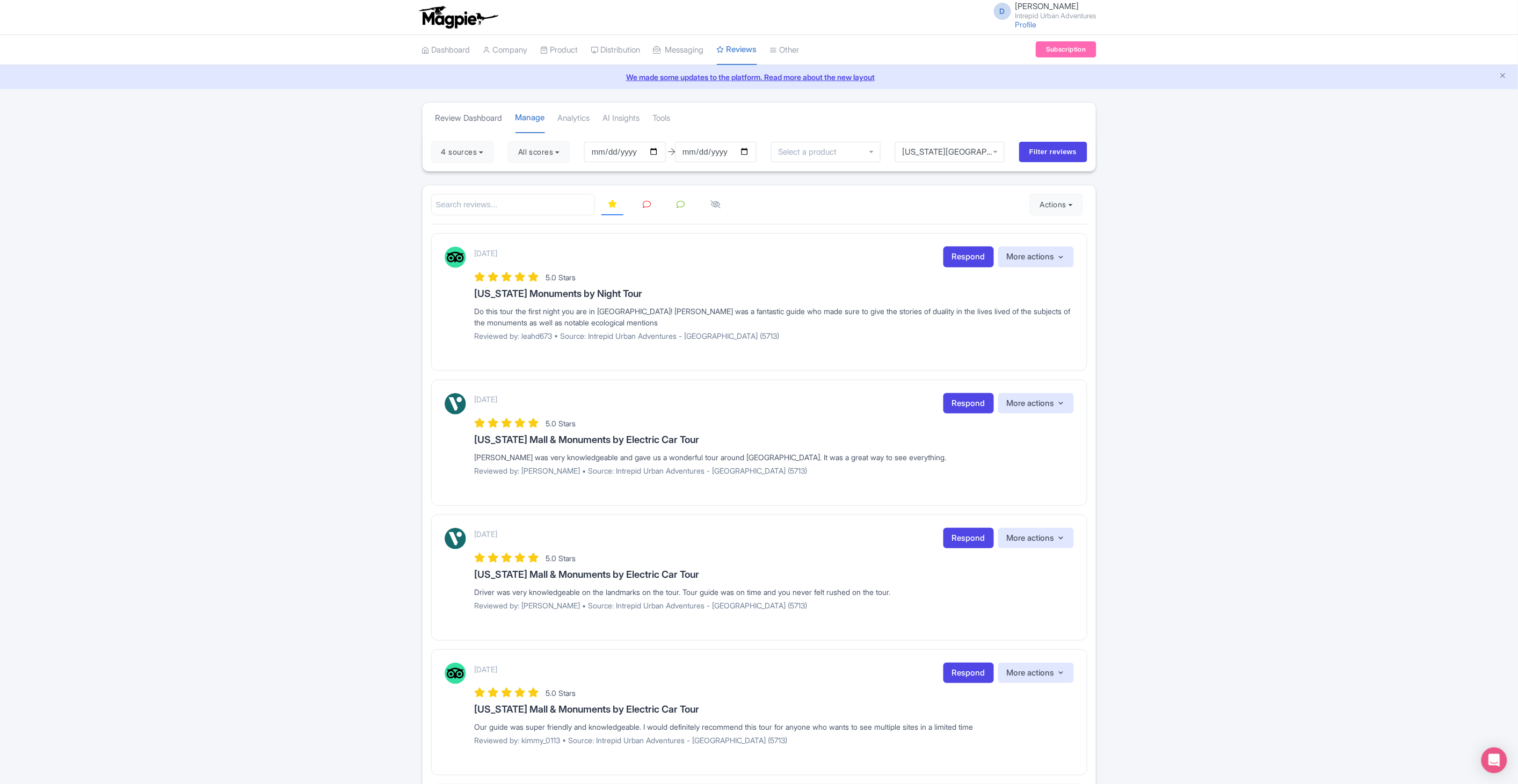
click at [486, 122] on link "Review Dashboard" at bounding box center [469, 118] width 67 height 30
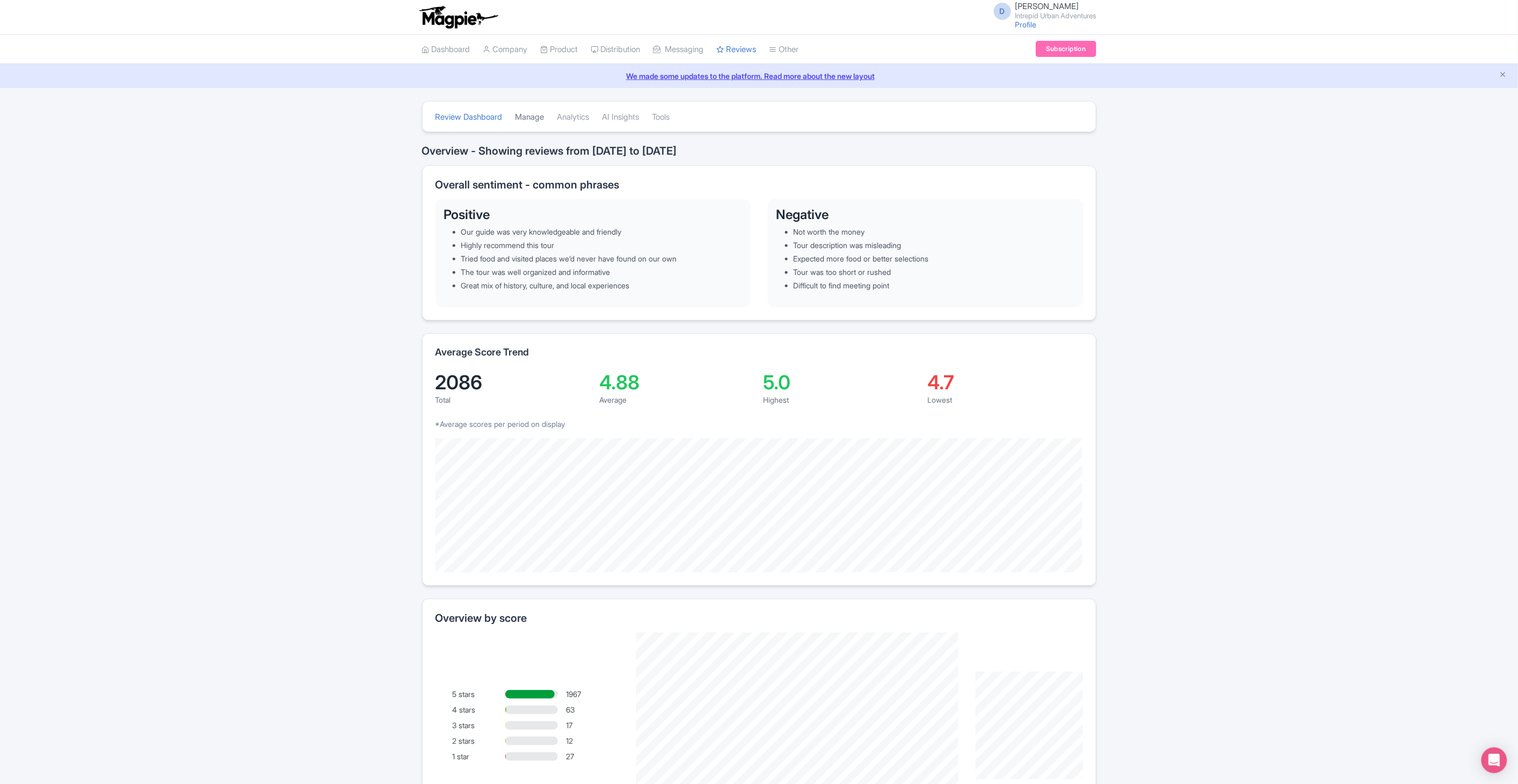
click at [537, 117] on link "Manage" at bounding box center [530, 117] width 29 height 30
click at [583, 117] on link "Analytics" at bounding box center [573, 117] width 33 height 30
click at [580, 121] on link "Analytics" at bounding box center [573, 117] width 33 height 30
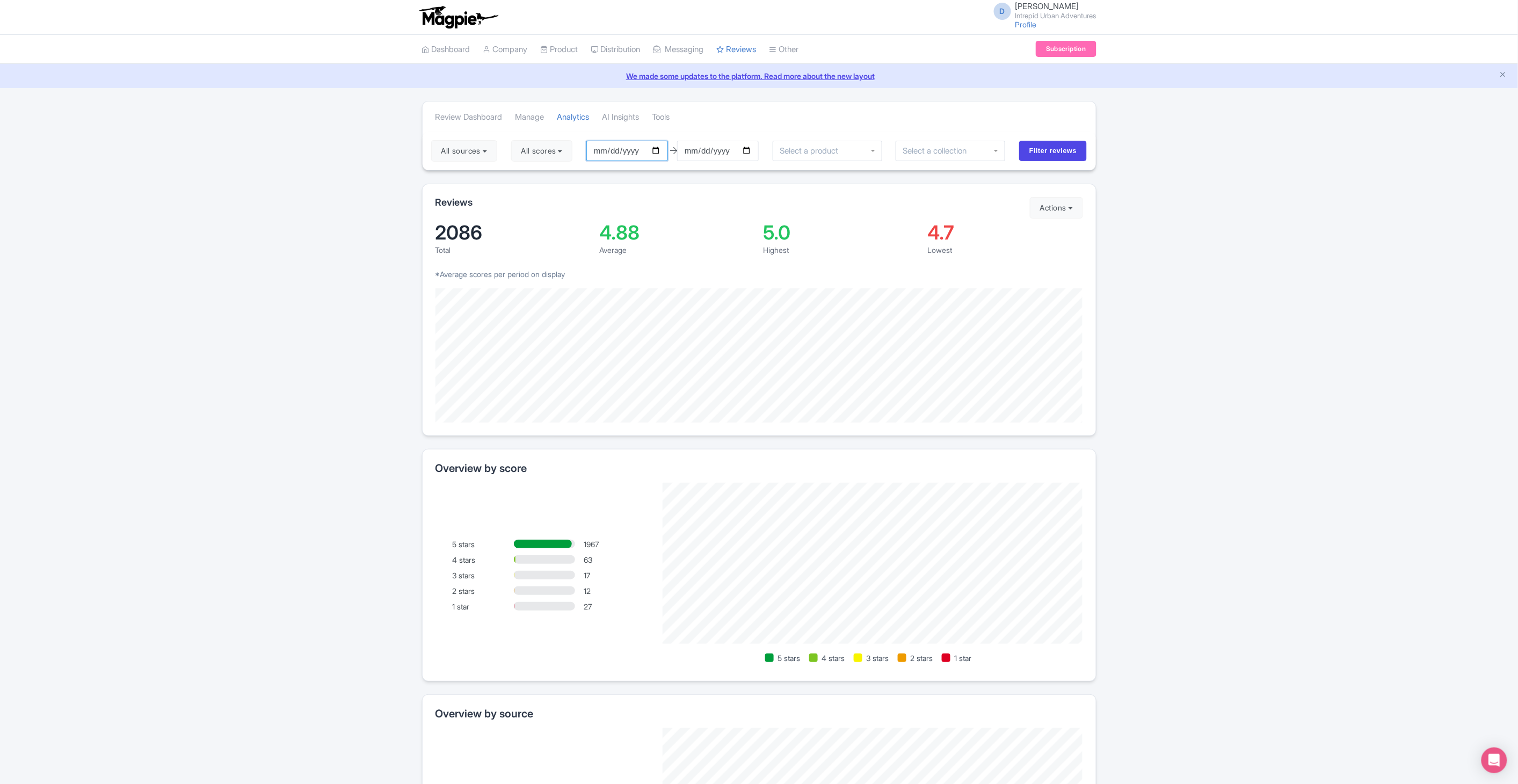
click at [656, 149] on input "2025-05-16" at bounding box center [627, 151] width 81 height 21
type input "[DATE]"
click at [926, 149] on input "select-one" at bounding box center [938, 151] width 72 height 10
type input "was"
click at [1037, 143] on input "Filter reviews" at bounding box center [1054, 151] width 68 height 21
